Goal: Transaction & Acquisition: Subscribe to service/newsletter

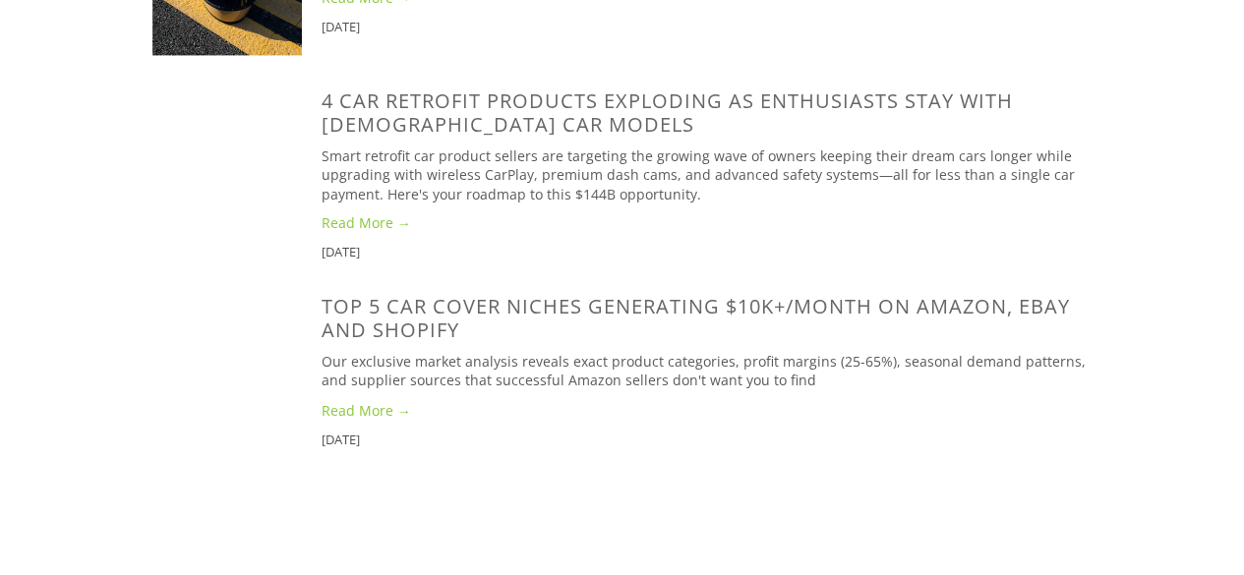
scroll to position [1574, 0]
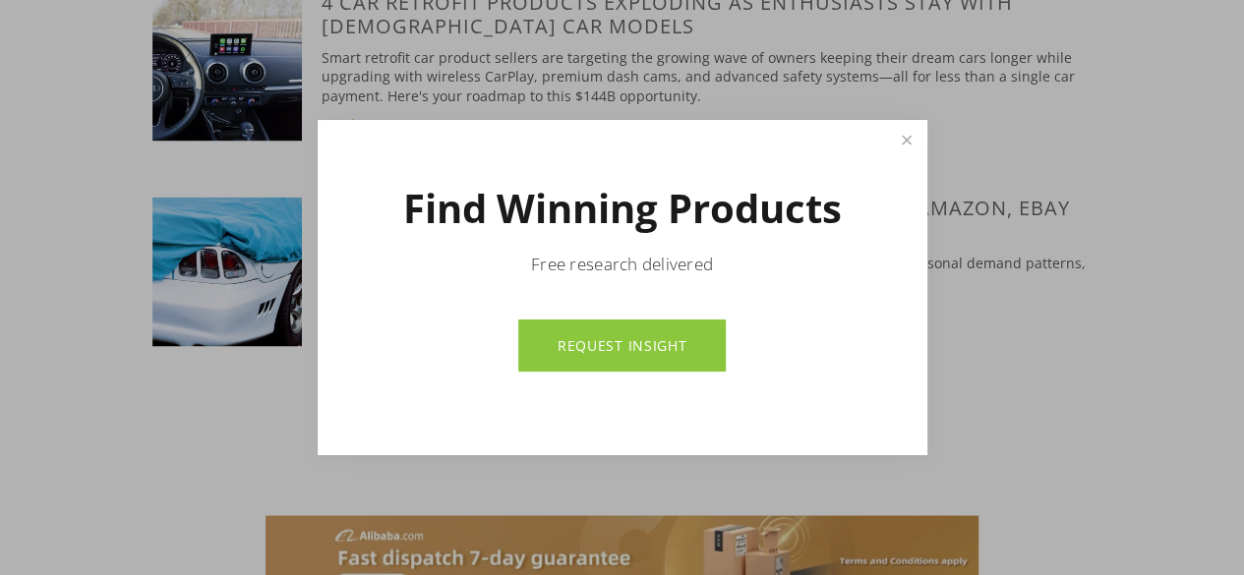
click at [660, 337] on link "REQUEST INSIGHT" at bounding box center [622, 346] width 208 height 52
click at [907, 144] on link "Close" at bounding box center [906, 140] width 34 height 34
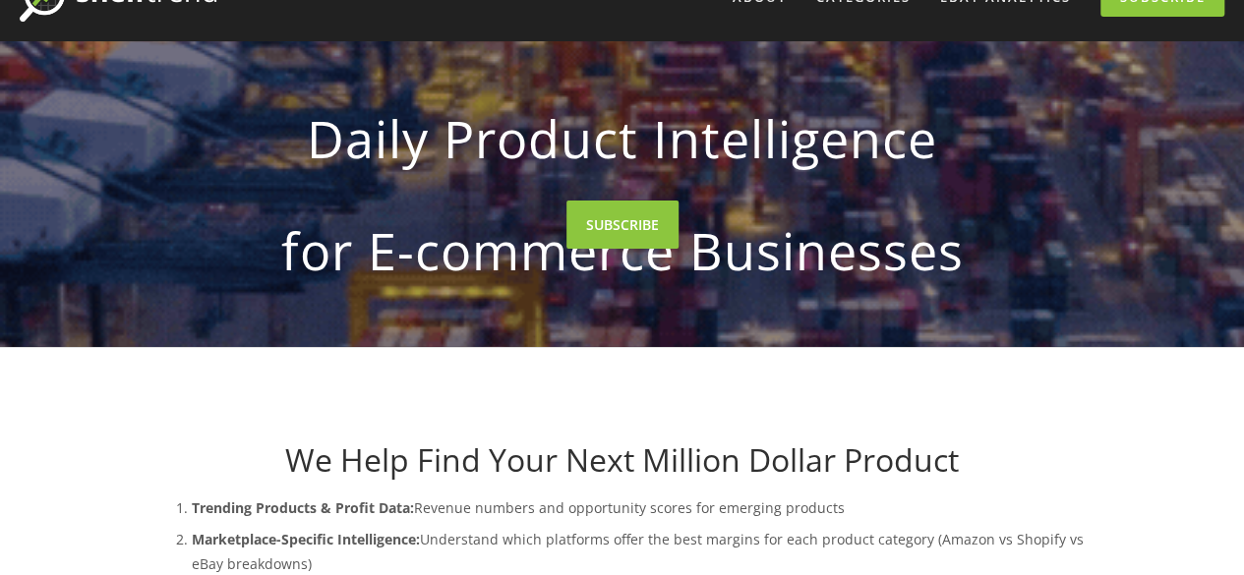
scroll to position [0, 0]
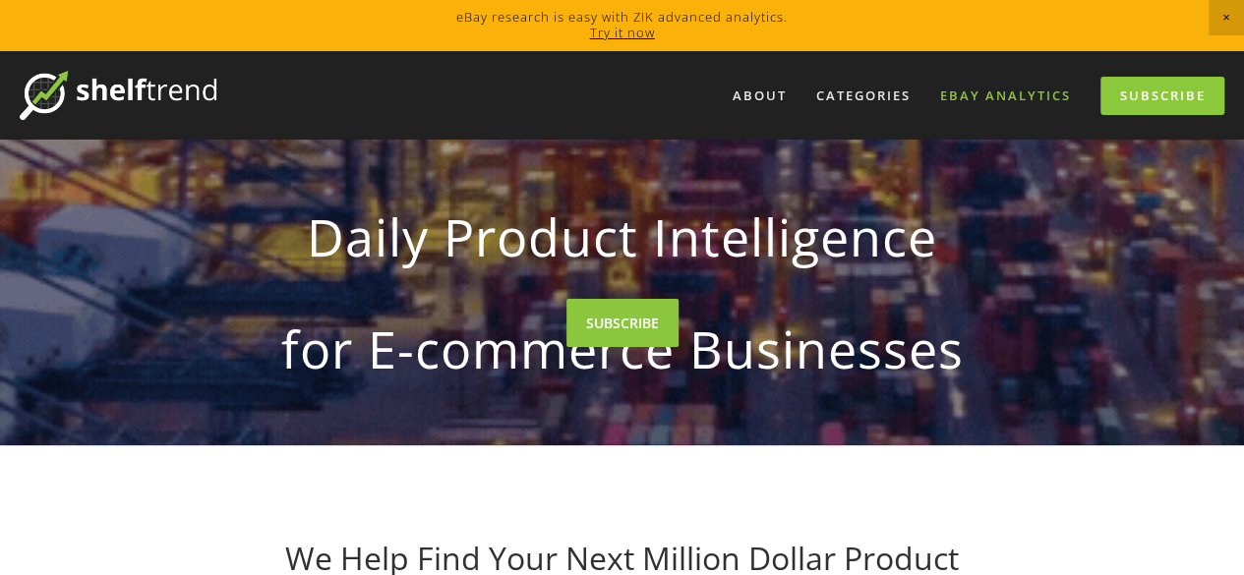
click at [1018, 99] on link "eBay Analytics" at bounding box center [1005, 96] width 156 height 32
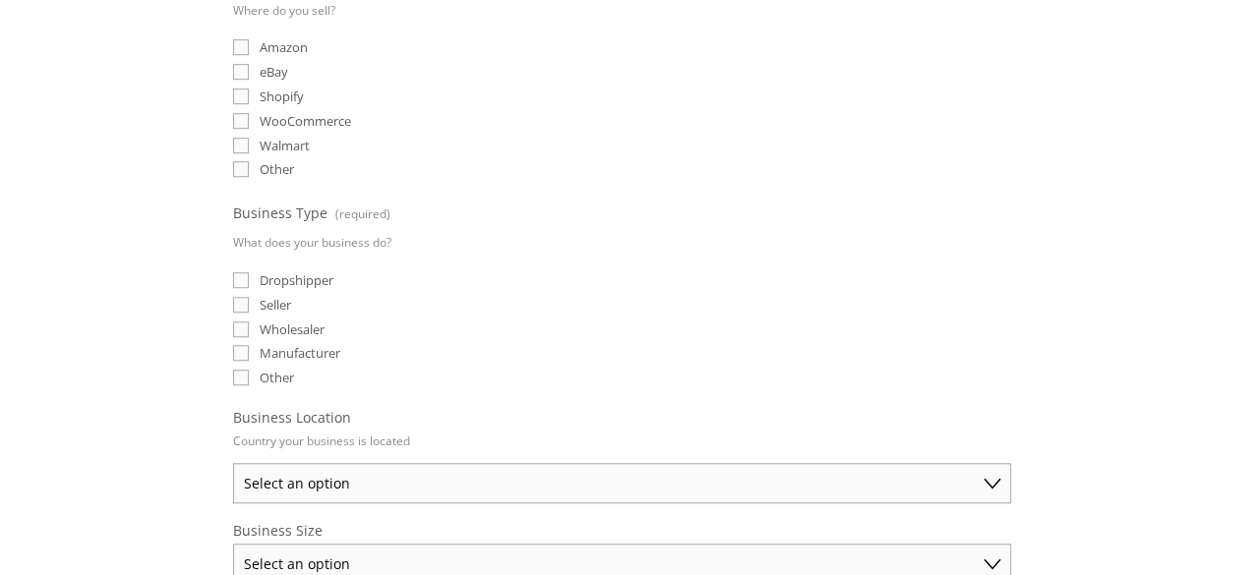
scroll to position [688, 0]
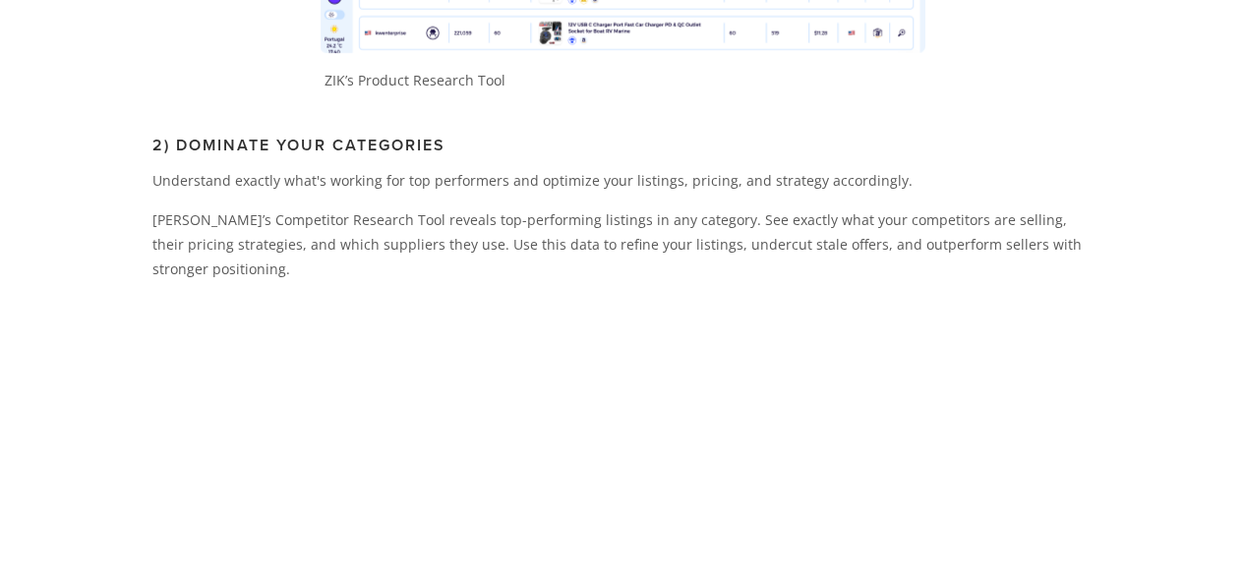
scroll to position [2557, 0]
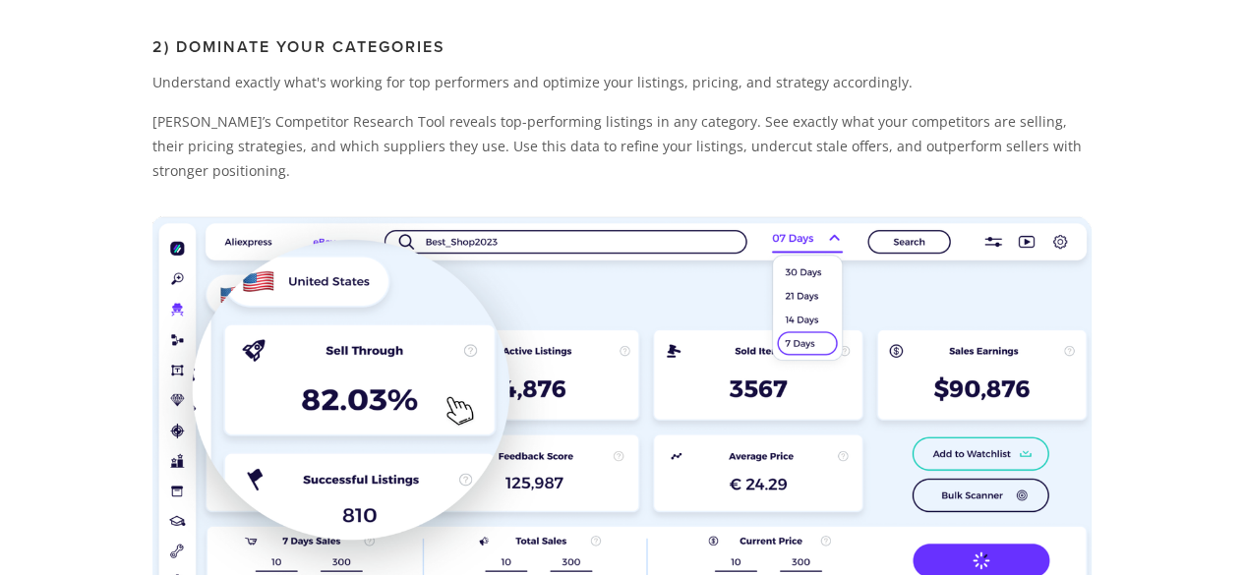
click at [585, 216] on img at bounding box center [622, 496] width 940 height 561
click at [527, 216] on img at bounding box center [622, 496] width 940 height 561
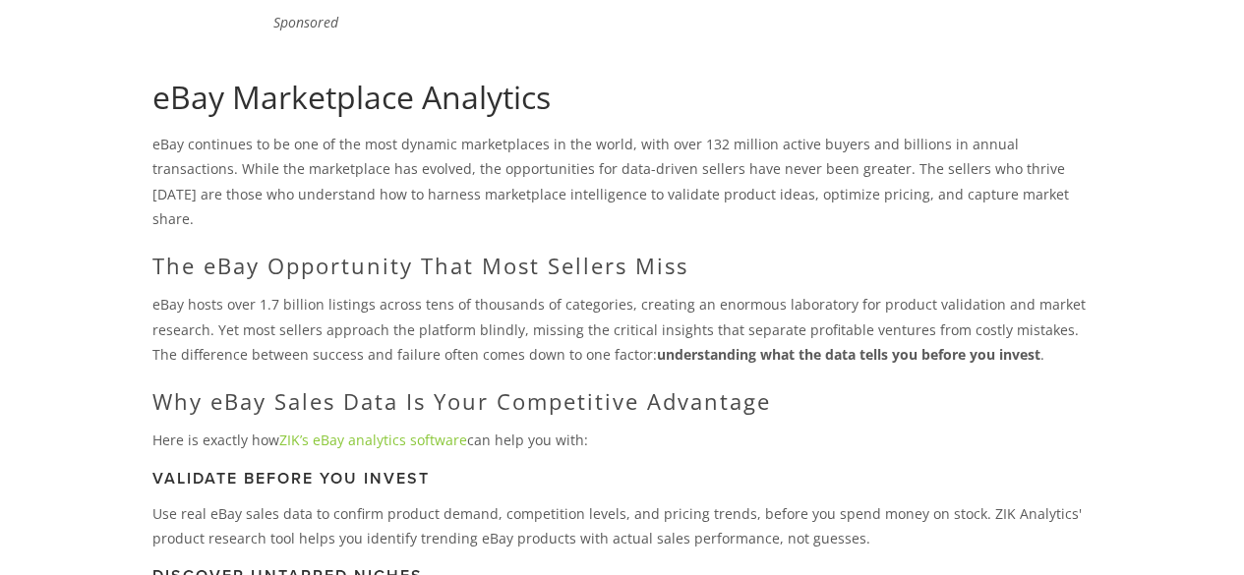
scroll to position [0, 0]
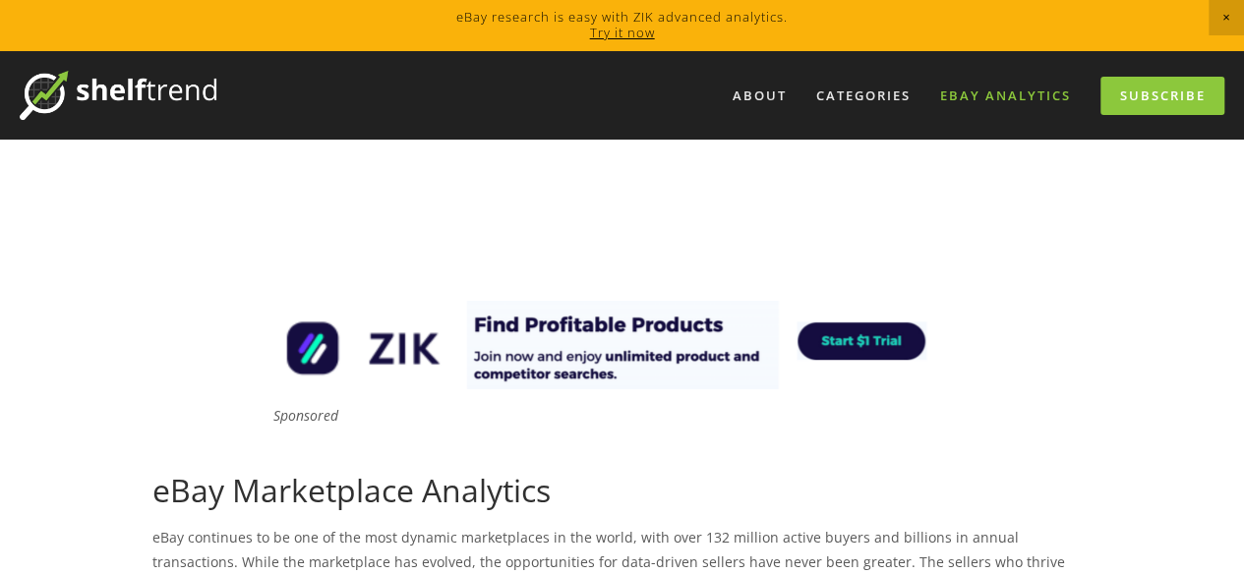
click at [970, 96] on link "eBay Analytics" at bounding box center [1005, 96] width 156 height 32
click at [626, 30] on link "Try it now" at bounding box center [622, 33] width 65 height 18
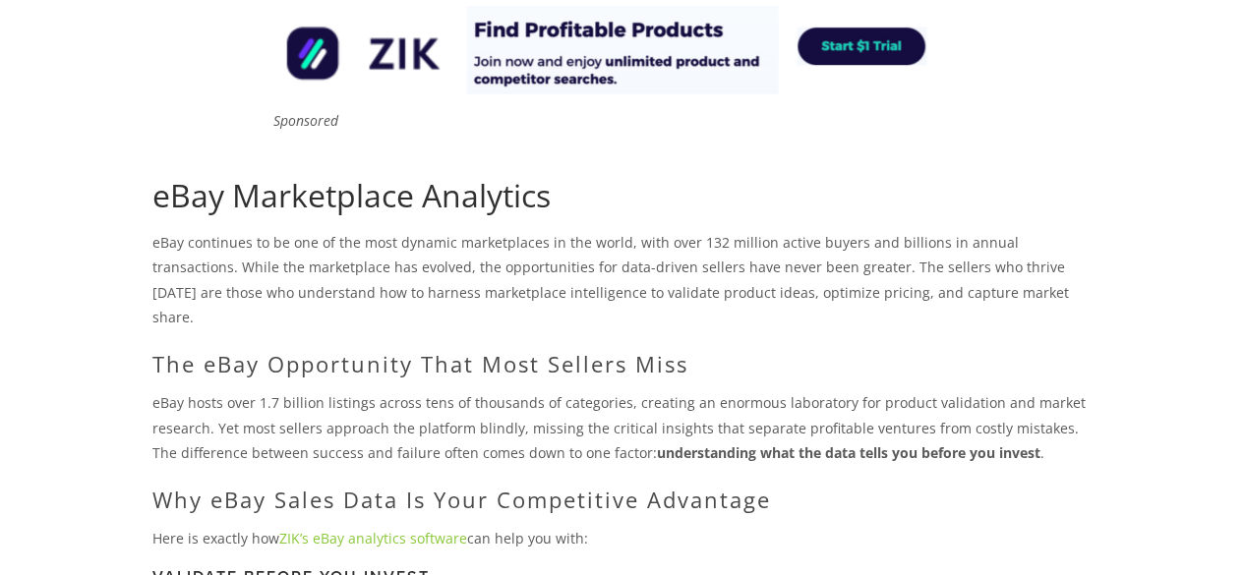
scroll to position [393, 0]
